Goal: Task Accomplishment & Management: Use online tool/utility

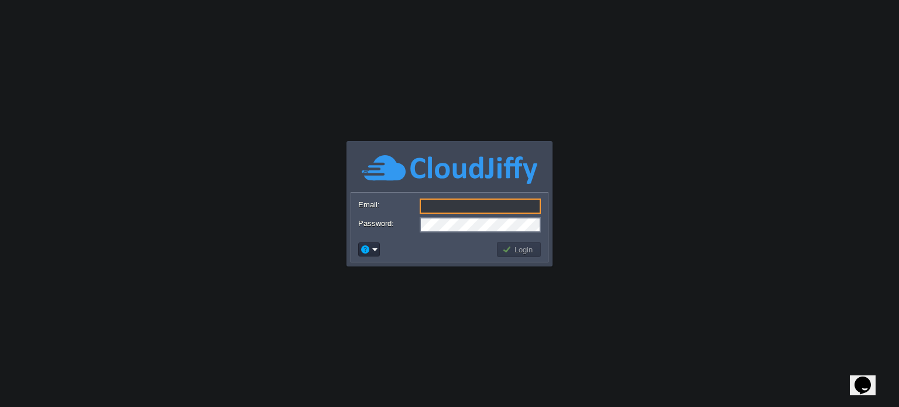
click at [469, 206] on input "Email:" at bounding box center [480, 205] width 121 height 15
type input "[EMAIL_ADDRESS][DOMAIN_NAME]"
click at [440, 273] on body "Application Platform v.8.10.2 Required Field Email: support@bizamica.com Passwo…" at bounding box center [449, 203] width 899 height 407
click at [523, 246] on button "Login" at bounding box center [519, 249] width 34 height 11
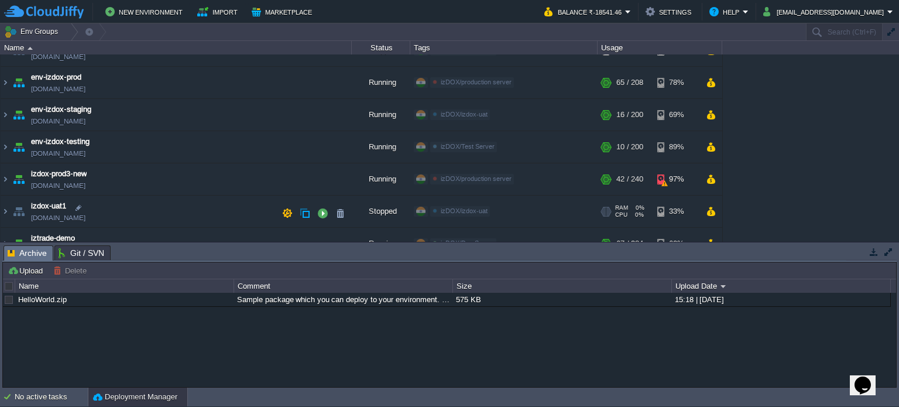
scroll to position [236, 0]
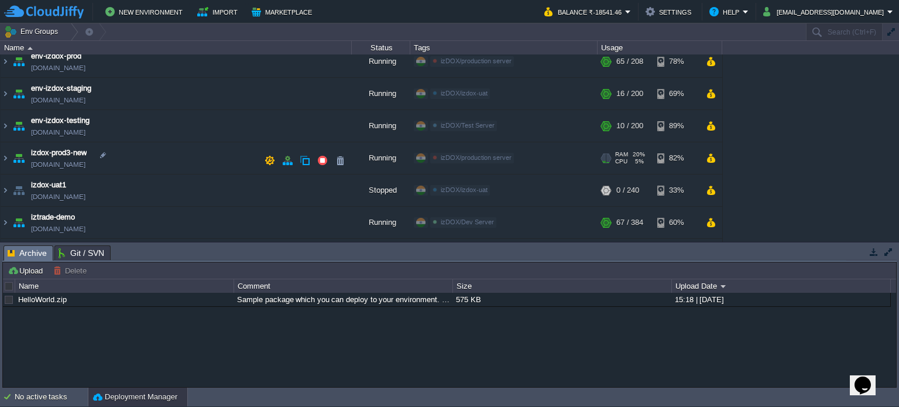
scroll to position [177, 0]
